Goal: Navigation & Orientation: Find specific page/section

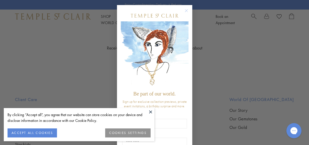
click at [150, 111] on button at bounding box center [151, 112] width 8 height 8
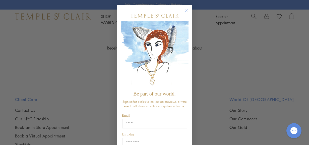
click at [187, 11] on circle "Close dialog" at bounding box center [187, 11] width 6 height 6
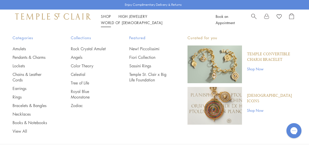
click at [107, 19] on link "Shop Shop" at bounding box center [106, 16] width 10 height 5
click at [25, 57] on link "Pendants & Charms" at bounding box center [32, 58] width 38 height 6
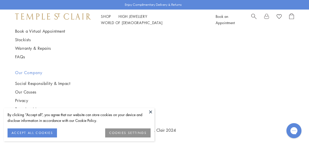
scroll to position [2720, 0]
click at [131, 19] on link "High Jewellery High Jewellery" at bounding box center [133, 16] width 29 height 5
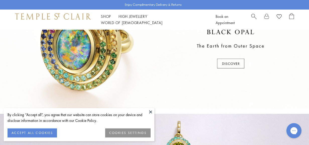
scroll to position [165, 0]
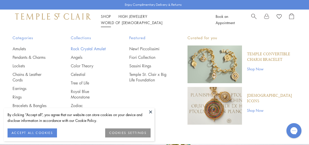
click at [94, 47] on link "Rock Crystal Amulet" at bounding box center [90, 49] width 38 height 6
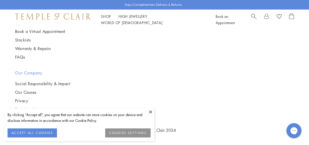
scroll to position [2884, 0]
